Goal: Transaction & Acquisition: Obtain resource

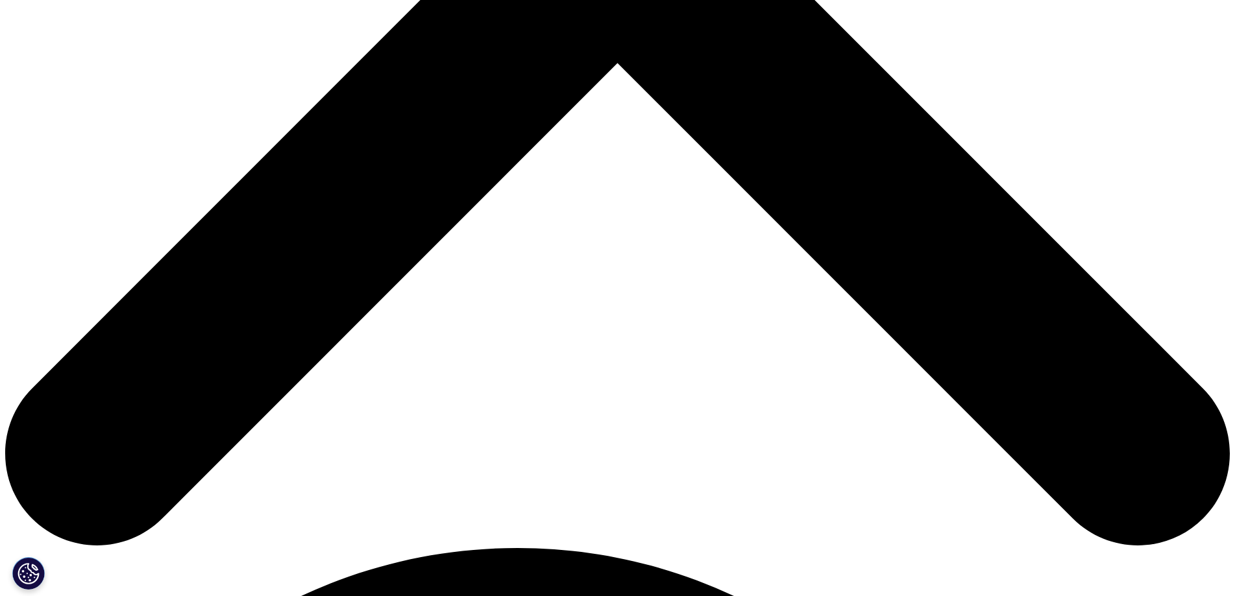
scroll to position [843, 0]
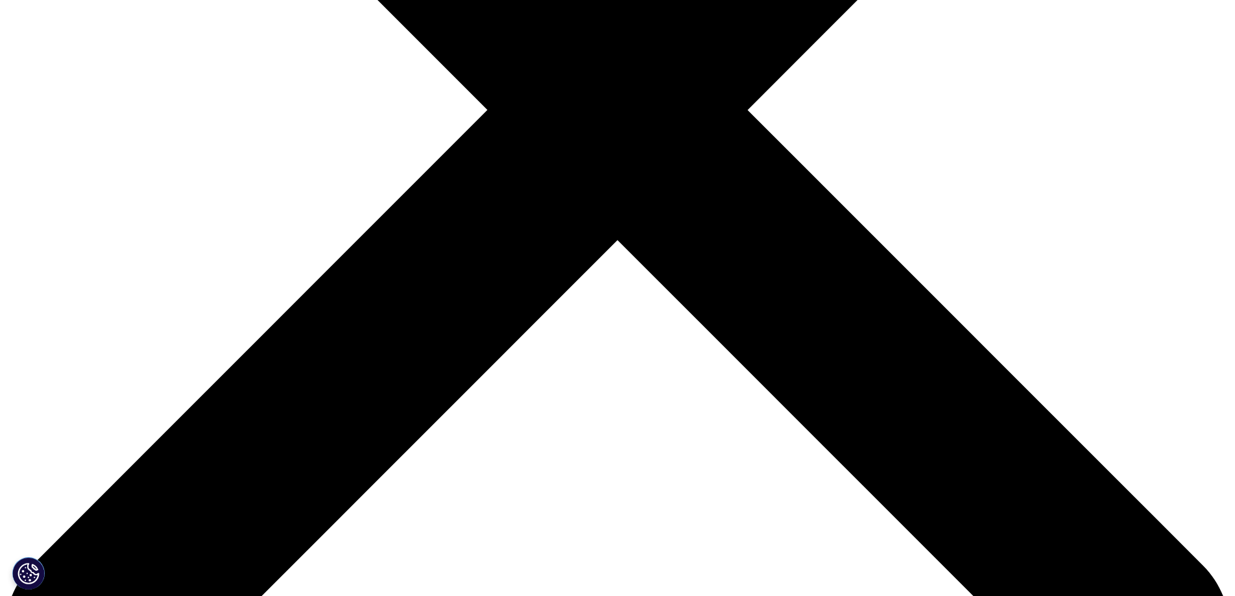
scroll to position [519, 0]
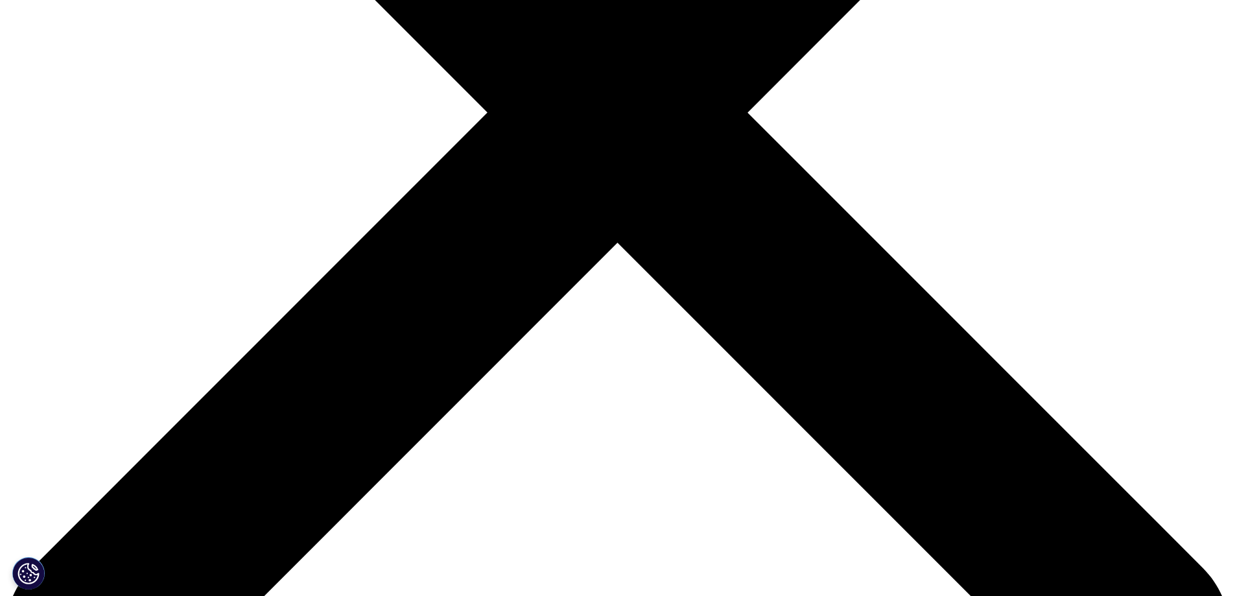
type input "Saikat"
type input "Majumder"
select select "[GEOGRAPHIC_DATA]"
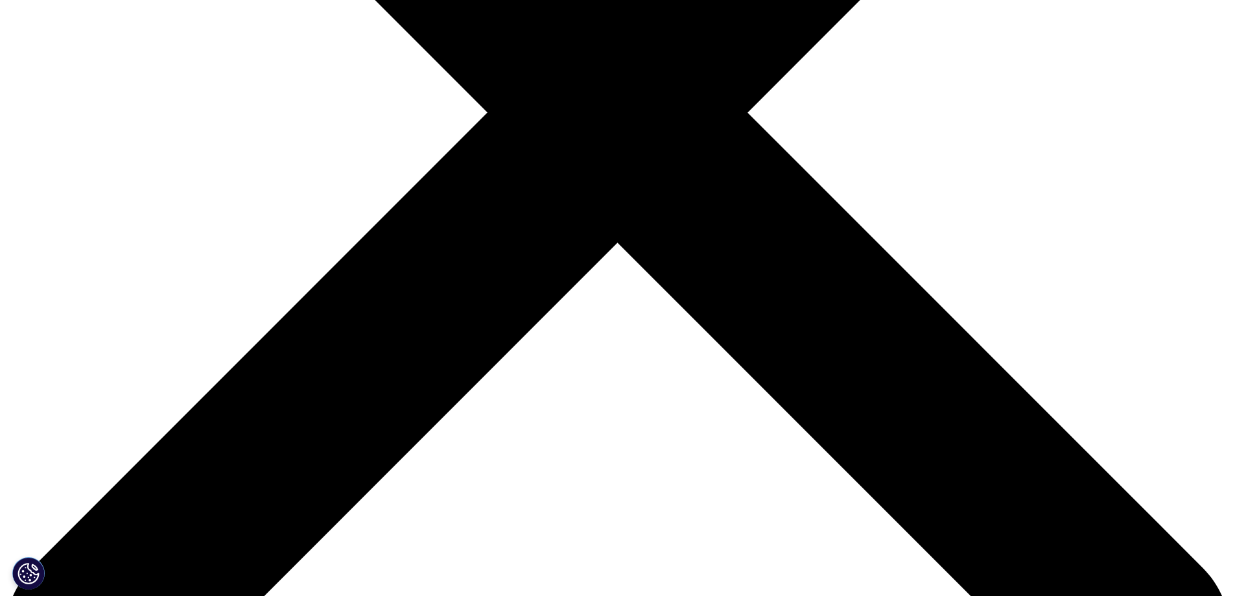
type input "saikat.nit19@gmail.com"
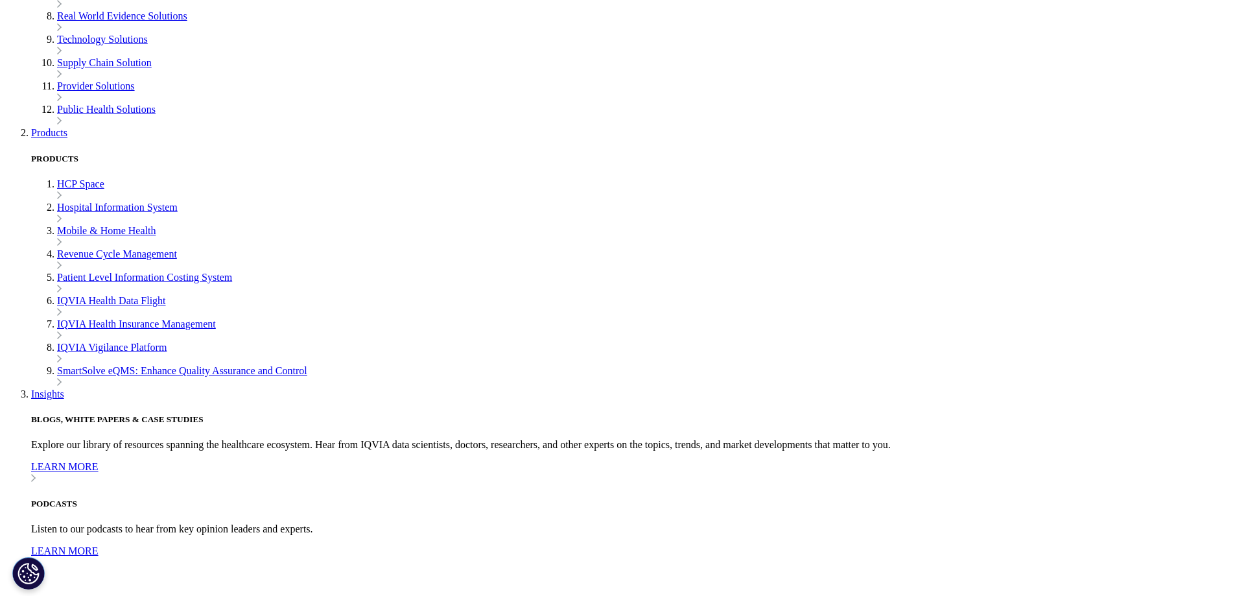
type input "Analyst"
type input "saikat.nit19@gmail.com"
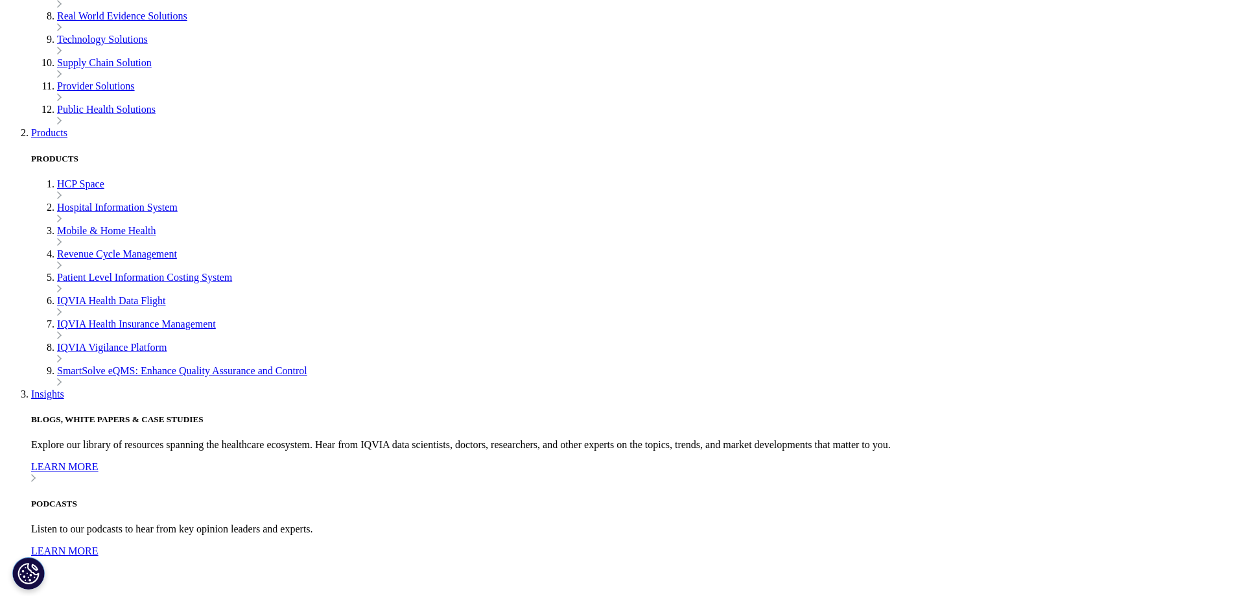
type input "HSBC"
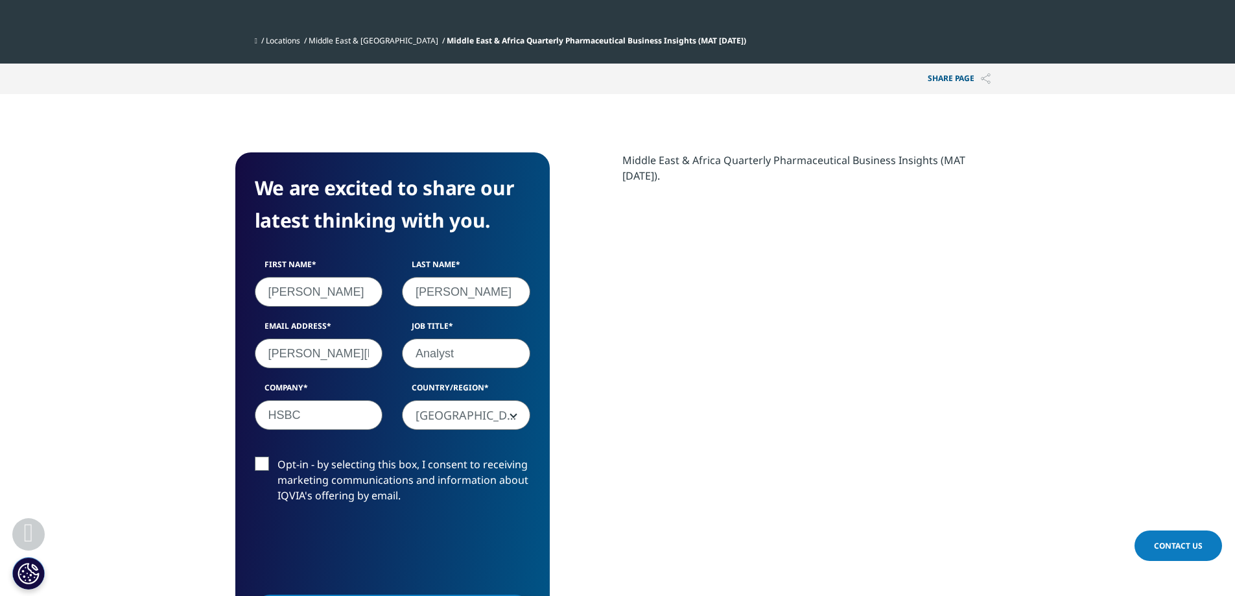
click at [324, 355] on input "saikat.nit19@gmail.com" at bounding box center [319, 353] width 128 height 30
click at [324, 355] on input "saikat1majumder@hsbc.co.in" at bounding box center [319, 353] width 128 height 30
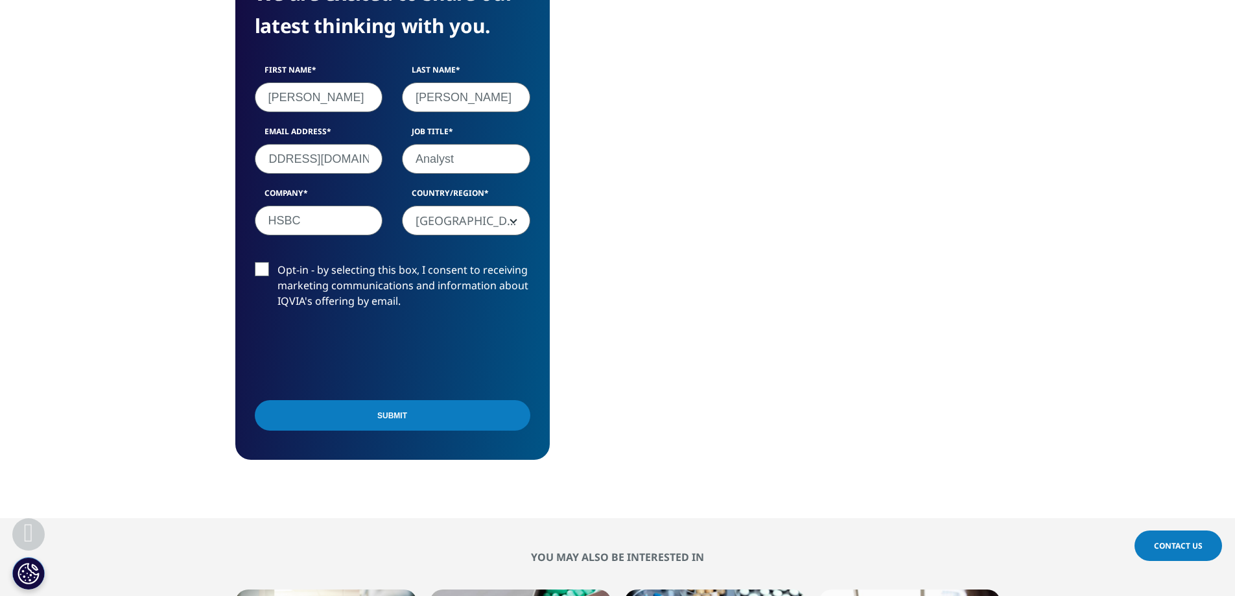
type input "saikat1majumder@hsbc.co.in"
click at [396, 416] on input "Submit" at bounding box center [393, 415] width 276 height 30
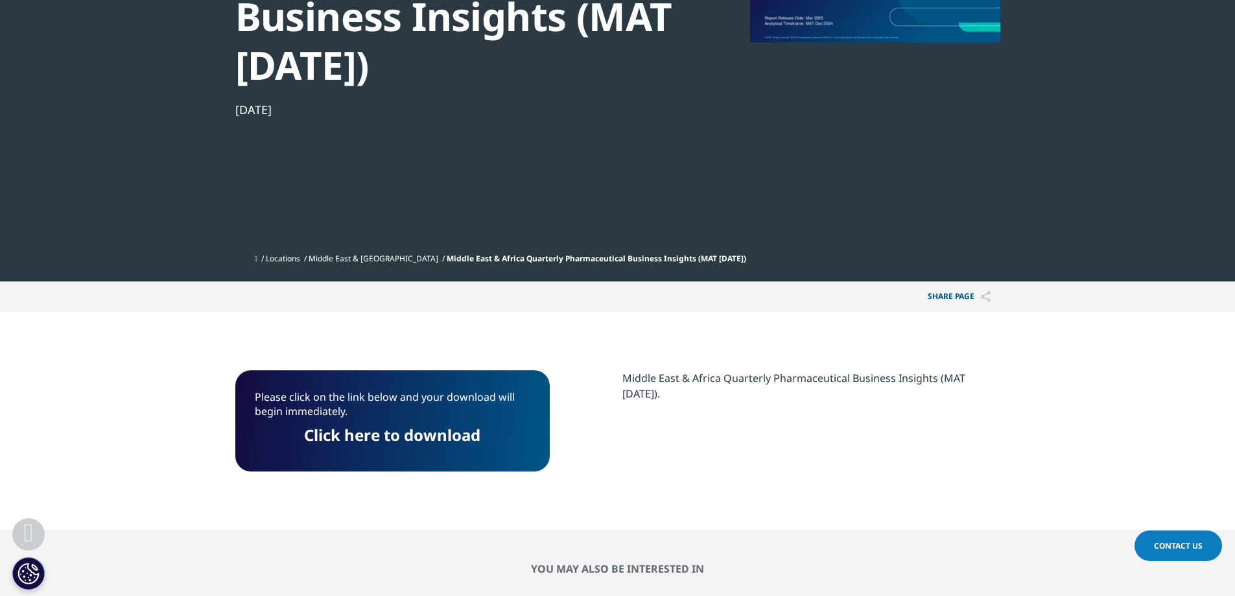
click at [367, 443] on link "Click here to download" at bounding box center [392, 434] width 176 height 21
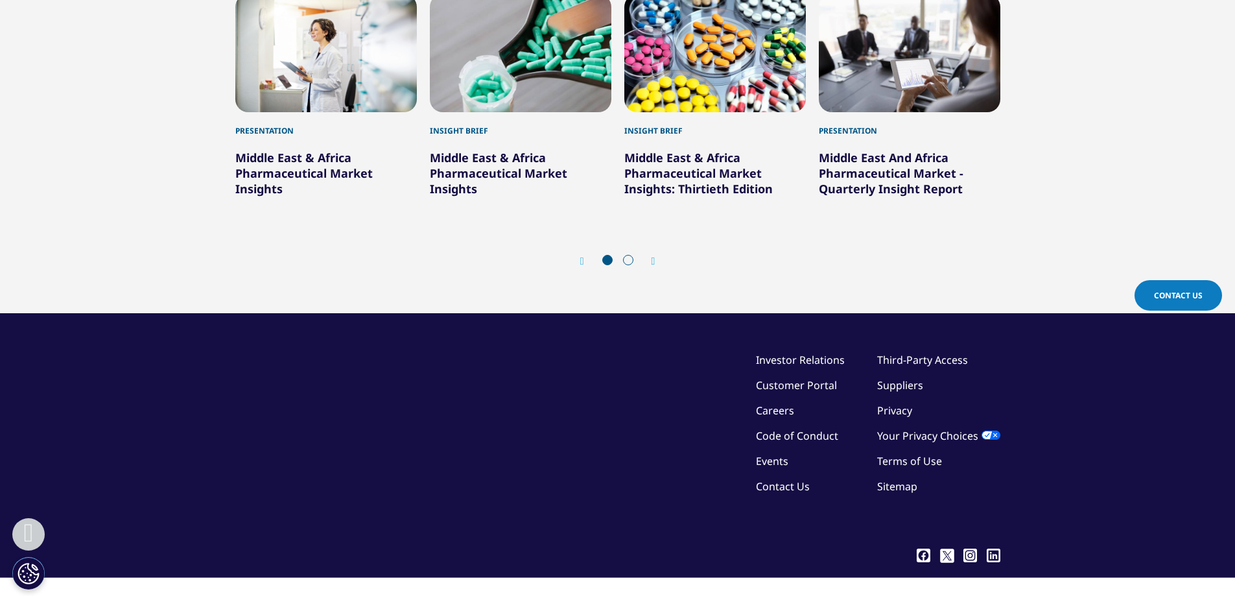
click at [268, 162] on link "Middle East & Africa Pharmaceutical Market Insights" at bounding box center [303, 173] width 137 height 47
